Goal: Task Accomplishment & Management: Complete application form

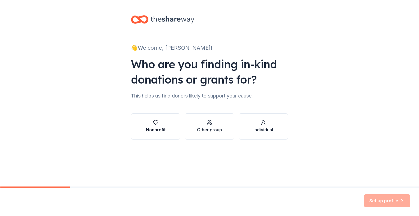
click at [162, 132] on div "Nonprofit" at bounding box center [156, 129] width 20 height 7
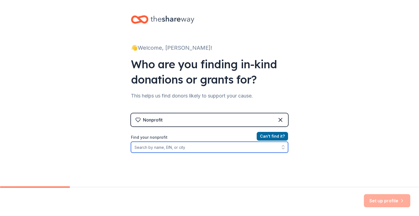
click at [192, 148] on input "Find your nonprofit" at bounding box center [209, 147] width 157 height 11
type input "Literacy Volunteers"
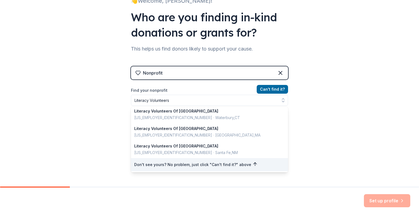
scroll to position [38, 0]
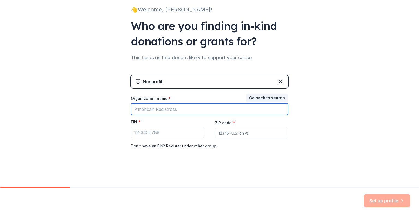
click at [168, 108] on input "Organization name *" at bounding box center [209, 108] width 157 height 11
type input "Literacy Volunteers Capital Region"
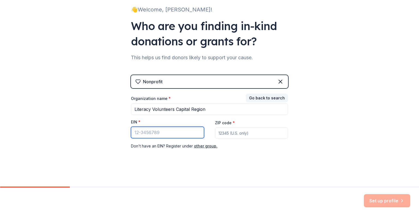
click at [133, 132] on input "EIN *" at bounding box center [167, 132] width 73 height 11
paste input "[US_EMPLOYER_IDENTIFICATION_NUMBER]"
type input "[US_EMPLOYER_IDENTIFICATION_NUMBER]"
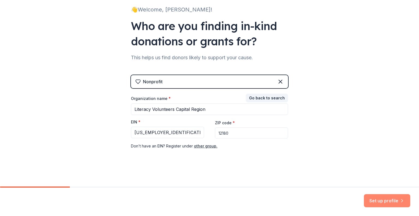
type input "12180"
click at [375, 200] on button "Set up profile" at bounding box center [387, 200] width 46 height 13
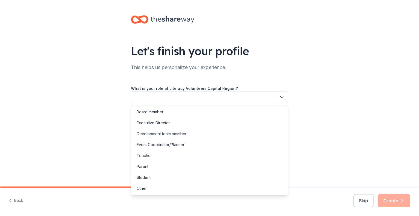
click at [282, 97] on icon "button" at bounding box center [282, 97] width 3 height 1
click at [166, 136] on div "Development team member" at bounding box center [162, 133] width 50 height 7
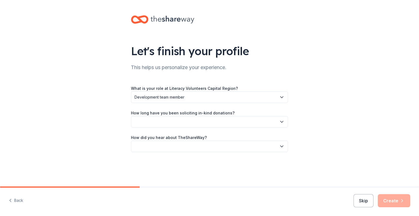
click at [281, 122] on icon "button" at bounding box center [281, 121] width 5 height 5
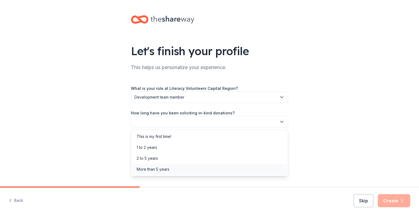
click at [186, 166] on div "More than 5 years" at bounding box center [209, 169] width 155 height 11
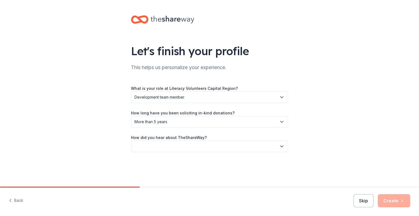
click at [282, 145] on icon "button" at bounding box center [281, 146] width 5 height 5
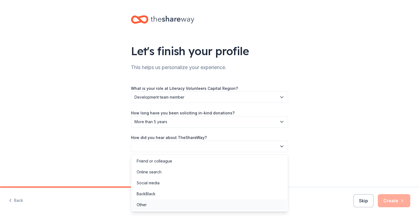
click at [143, 206] on div "Other" at bounding box center [142, 204] width 10 height 7
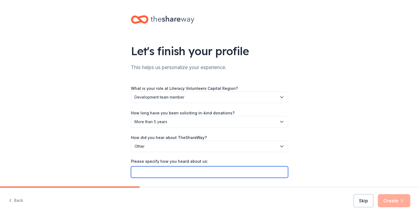
click at [146, 170] on input "Please specify how you heard about us:" at bounding box center [209, 171] width 157 height 11
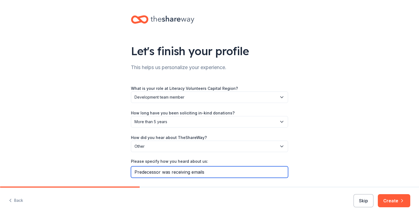
click at [216, 170] on input "Predecessor was receiving emails" at bounding box center [209, 171] width 157 height 11
type input "Predecessor was receiving emails"
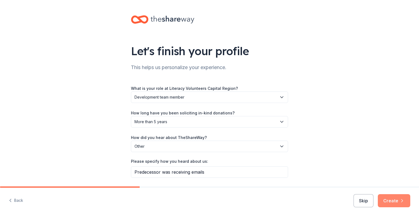
click at [388, 198] on button "Create" at bounding box center [394, 200] width 32 height 13
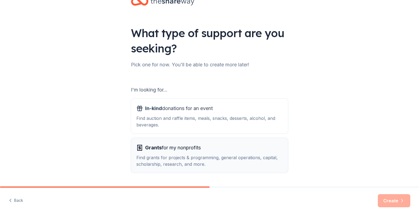
scroll to position [27, 0]
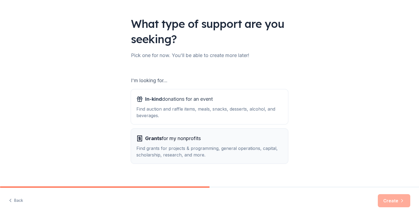
click at [149, 138] on span "Grants" at bounding box center [153, 138] width 17 height 6
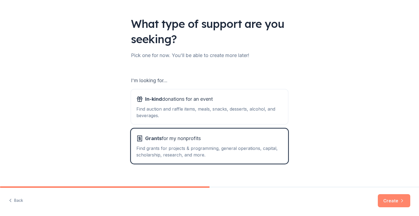
click at [385, 202] on button "Create" at bounding box center [394, 200] width 32 height 13
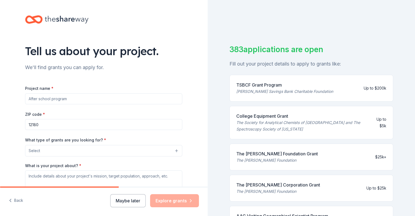
click at [44, 100] on input "Project name *" at bounding box center [103, 98] width 157 height 11
type input "E"
type input "Literacy - reading, speaking, writing English; digital, financial, health"
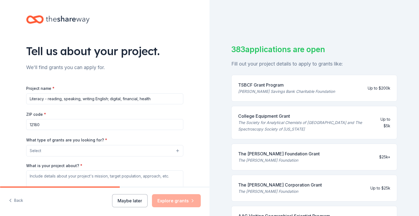
click at [175, 150] on button "Select" at bounding box center [104, 150] width 157 height 11
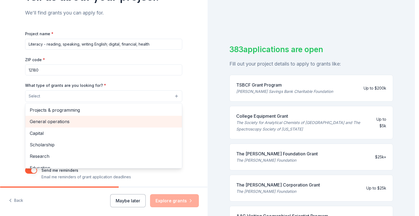
click at [83, 122] on span "General operations" at bounding box center [104, 121] width 148 height 7
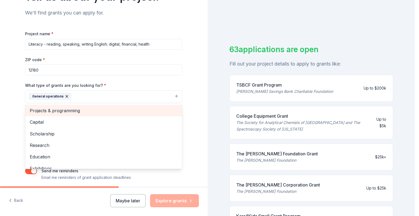
click at [83, 110] on span "Projects & programming" at bounding box center [104, 110] width 148 height 7
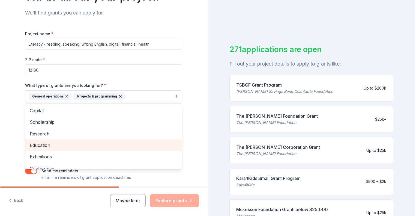
click at [54, 144] on span "Education" at bounding box center [104, 145] width 148 height 7
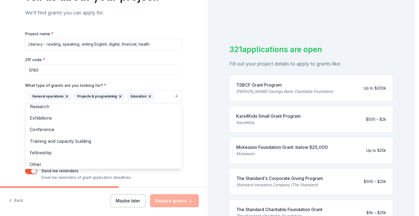
scroll to position [29, 0]
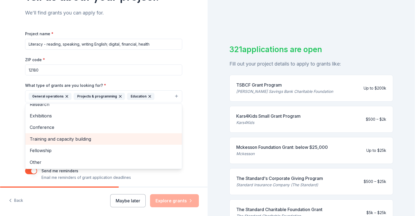
click at [88, 140] on span "Training and capacity building" at bounding box center [104, 138] width 148 height 7
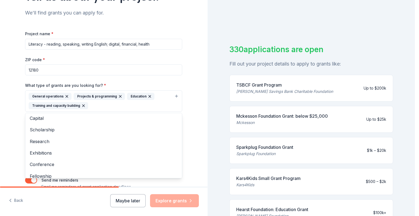
scroll to position [0, 0]
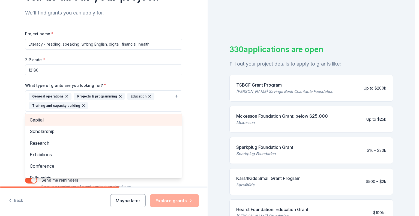
click at [52, 119] on span "Capital" at bounding box center [104, 119] width 148 height 7
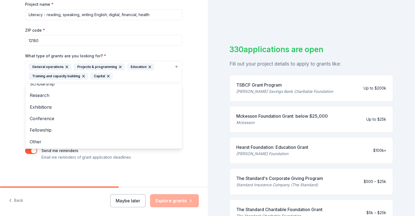
scroll to position [84, 0]
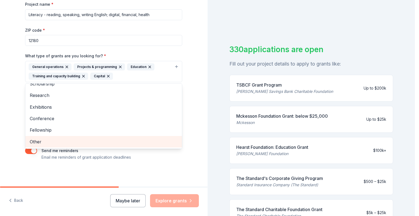
click at [41, 140] on span "Other" at bounding box center [104, 141] width 148 height 7
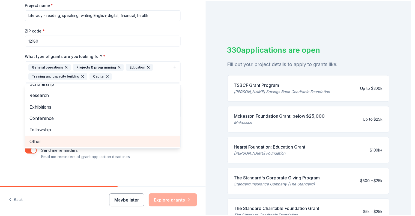
scroll to position [0, 0]
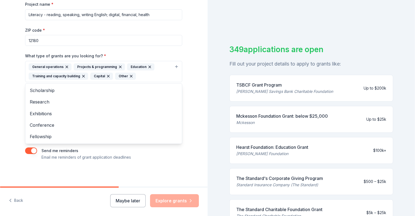
click at [135, 175] on div "Tell us about your project. We'll find grants you can apply for. Project name *…" at bounding box center [103, 51] width 175 height 271
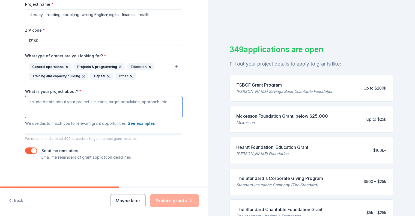
click at [30, 104] on textarea "What is your project about? *" at bounding box center [103, 107] width 157 height 22
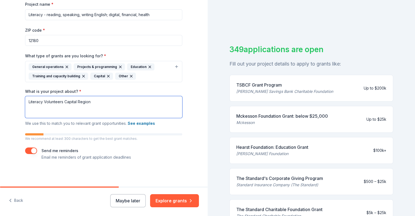
paste textarea "plays an important role in our community by offering English, math, financial, …"
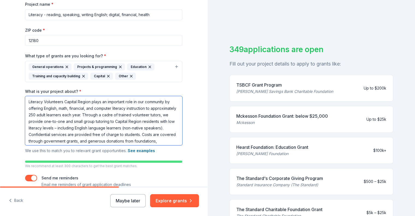
type textarea "Literacy Volunteers Capital Region plays an important role in our community by …"
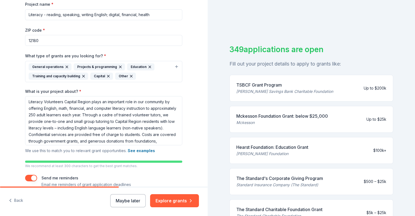
click at [153, 14] on input "Literacy - reading, speaking, writing English; digital, financial, health" at bounding box center [103, 14] width 157 height 11
click at [108, 14] on input "Literacy - reading, speaking, writing English; digital, financial, health, math" at bounding box center [103, 14] width 157 height 11
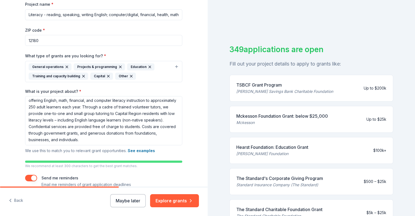
scroll to position [111, 0]
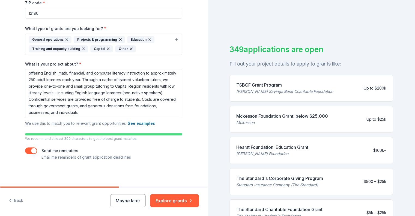
type input "Literacy - reading, speaking, writing English; computer/digital, financial, hea…"
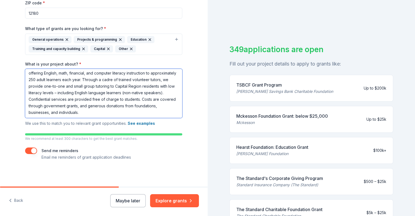
click at [139, 112] on textarea "Literacy Volunteers Capital Region plays an important role in our community by …" at bounding box center [103, 93] width 157 height 49
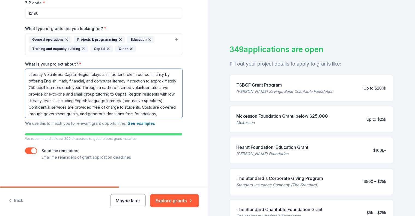
click at [85, 81] on textarea "Literacy Volunteers Capital Region plays an important role in our community by …" at bounding box center [103, 93] width 157 height 49
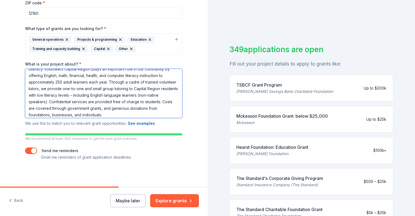
scroll to position [8, 0]
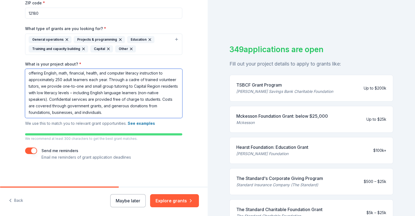
click at [69, 97] on textarea "Literacy Volunteers Capital Region plays an important role in our community by …" at bounding box center [103, 93] width 157 height 49
click at [147, 106] on textarea "Literacy Volunteers Capital Region plays an important role in our community by …" at bounding box center [103, 93] width 157 height 49
click at [48, 112] on textarea "Literacy Volunteers Capital Region plays an important role in our community by …" at bounding box center [103, 93] width 157 height 49
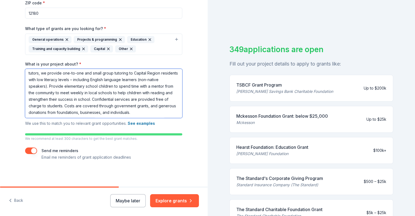
scroll to position [7, 0]
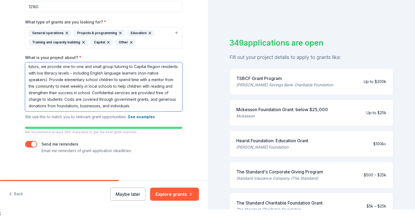
click at [170, 103] on textarea "Literacy Volunteers Capital Region plays an important role in our community by …" at bounding box center [103, 86] width 157 height 49
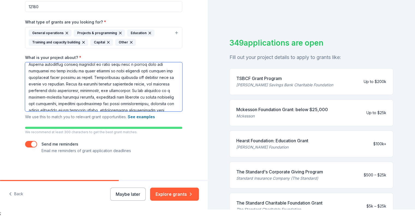
click at [65, 96] on textarea "What is your project about? *" at bounding box center [103, 86] width 157 height 49
type textarea "Loremips Dolorsitam Consect Adipis elits do eiusmodte inci ut lab etdolorem al …"
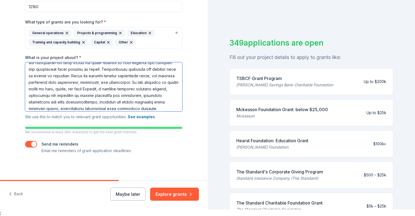
scroll to position [54, 0]
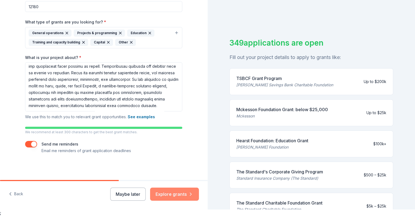
click at [175, 197] on button "Explore grants" at bounding box center [174, 194] width 49 height 13
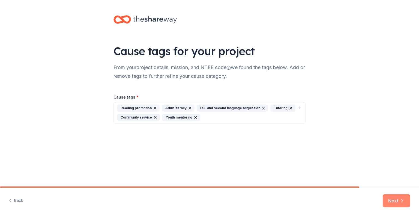
click at [394, 198] on button "Next" at bounding box center [397, 200] width 28 height 13
